Goal: Use online tool/utility

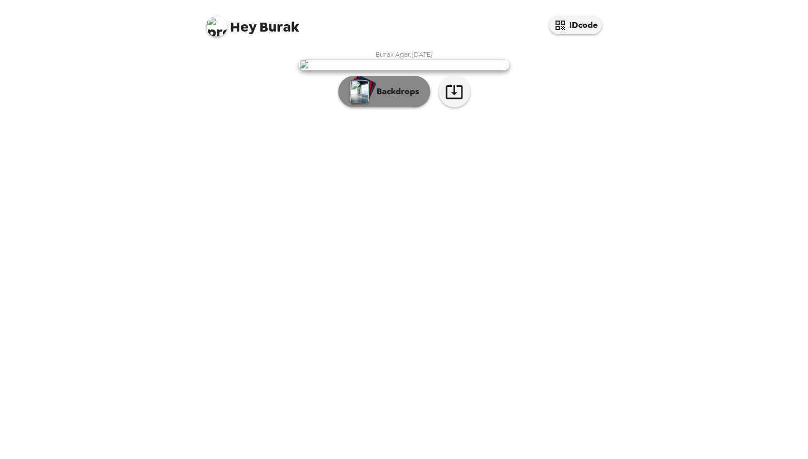
click at [396, 98] on p "Backdrops" at bounding box center [396, 91] width 48 height 13
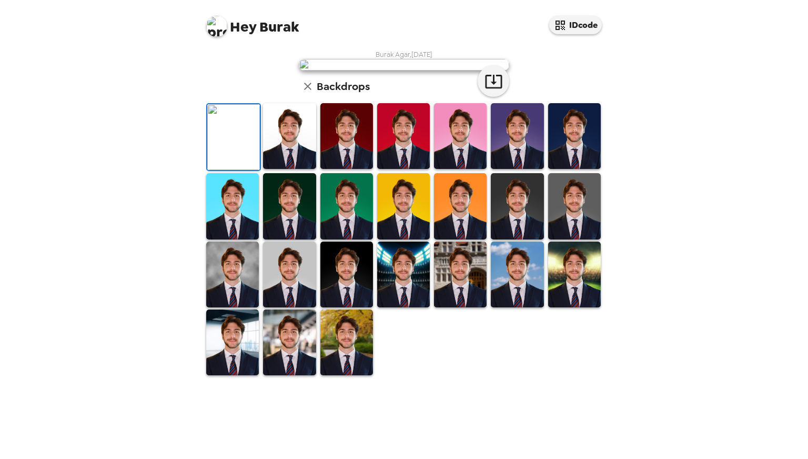
scroll to position [149, 0]
click at [576, 169] on img at bounding box center [574, 136] width 53 height 66
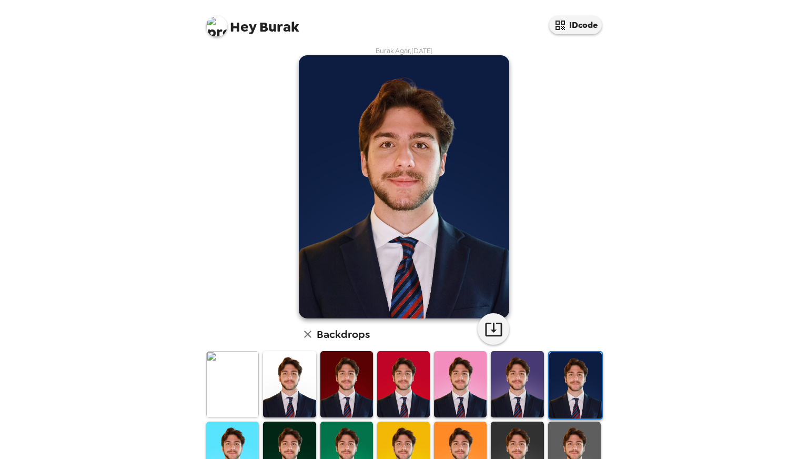
scroll to position [119, 0]
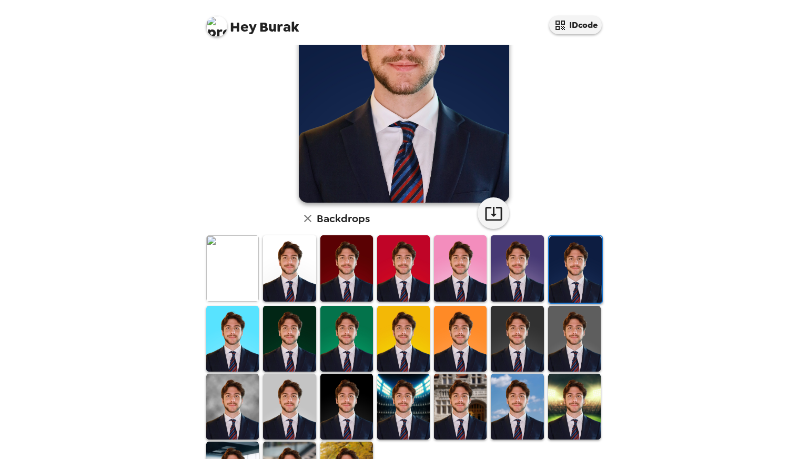
click at [522, 322] on img at bounding box center [517, 339] width 53 height 66
